Goal: Navigation & Orientation: Find specific page/section

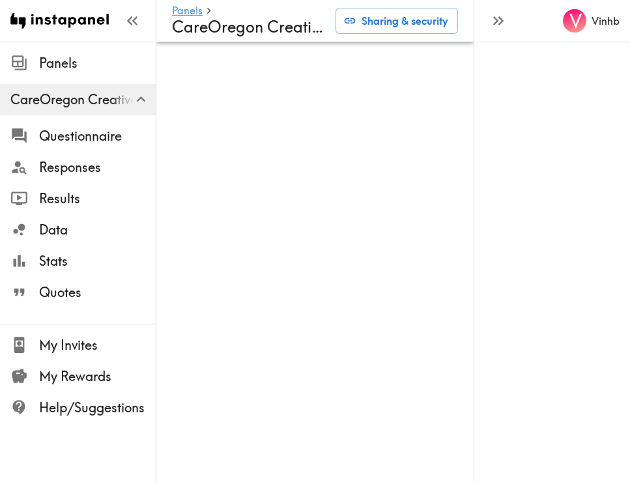
click at [550, 221] on div "V Vinhb" at bounding box center [552, 241] width 156 height 482
click at [482, 172] on div "V Vinhb" at bounding box center [552, 241] width 156 height 482
drag, startPoint x: 626, startPoint y: 232, endPoint x: 815, endPoint y: 217, distance: 188.9
click at [629, 83] on html "Instapanel - Panels - CareOregon Creative Testing Panels CareOregon Creative Te…" at bounding box center [315, 41] width 630 height 83
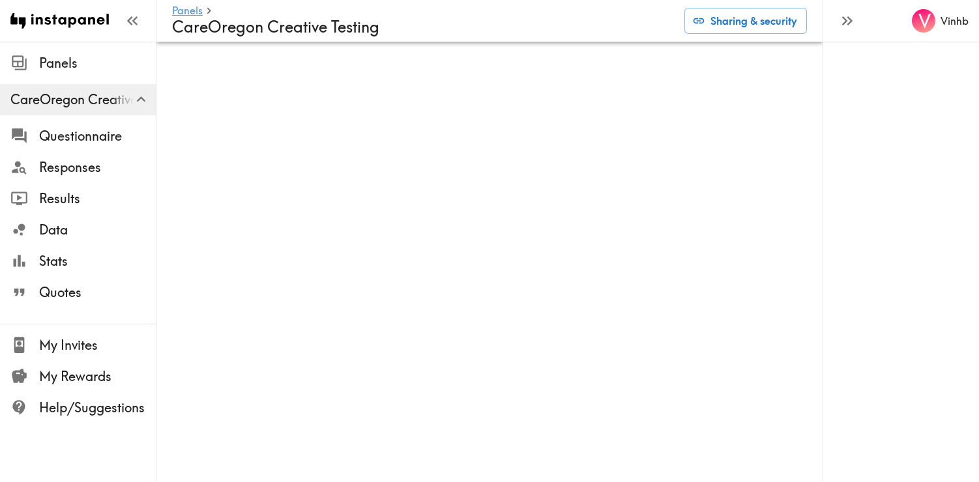
drag, startPoint x: 873, startPoint y: 116, endPoint x: 843, endPoint y: 119, distance: 29.5
click at [629, 116] on div "V Vinhb" at bounding box center [900, 241] width 156 height 482
